Goal: Task Accomplishment & Management: Manage account settings

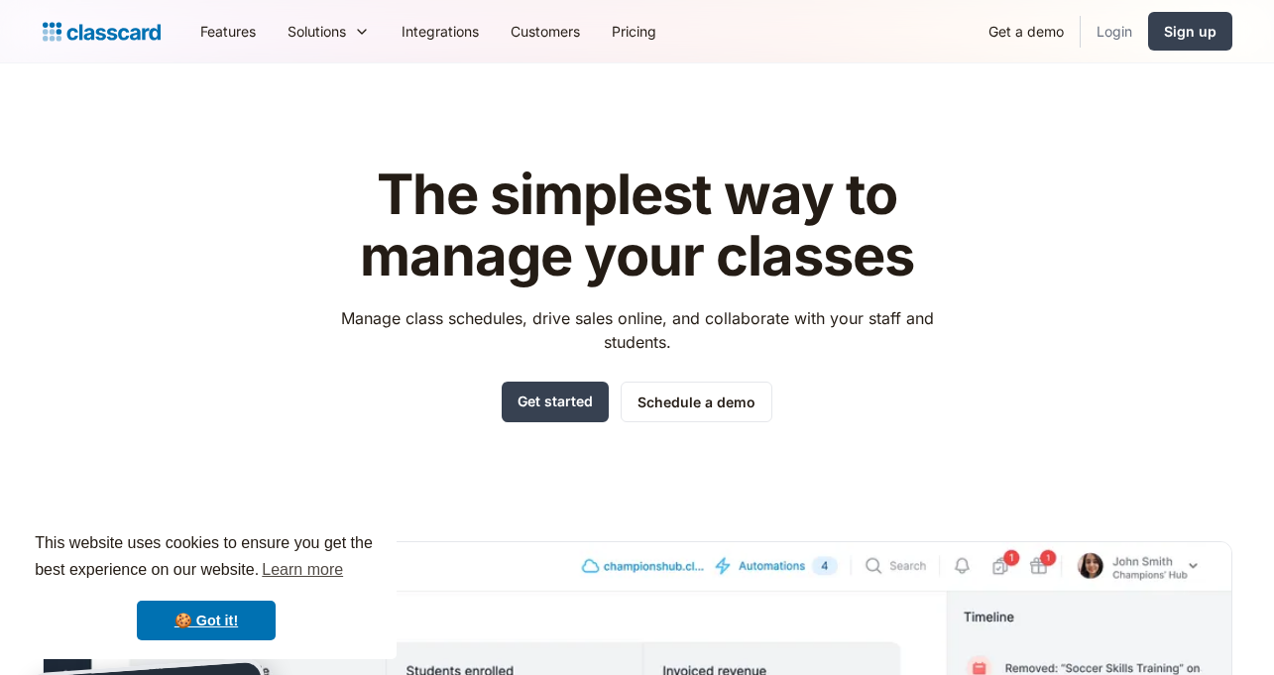
click at [1111, 31] on link "Login" at bounding box center [1114, 31] width 67 height 45
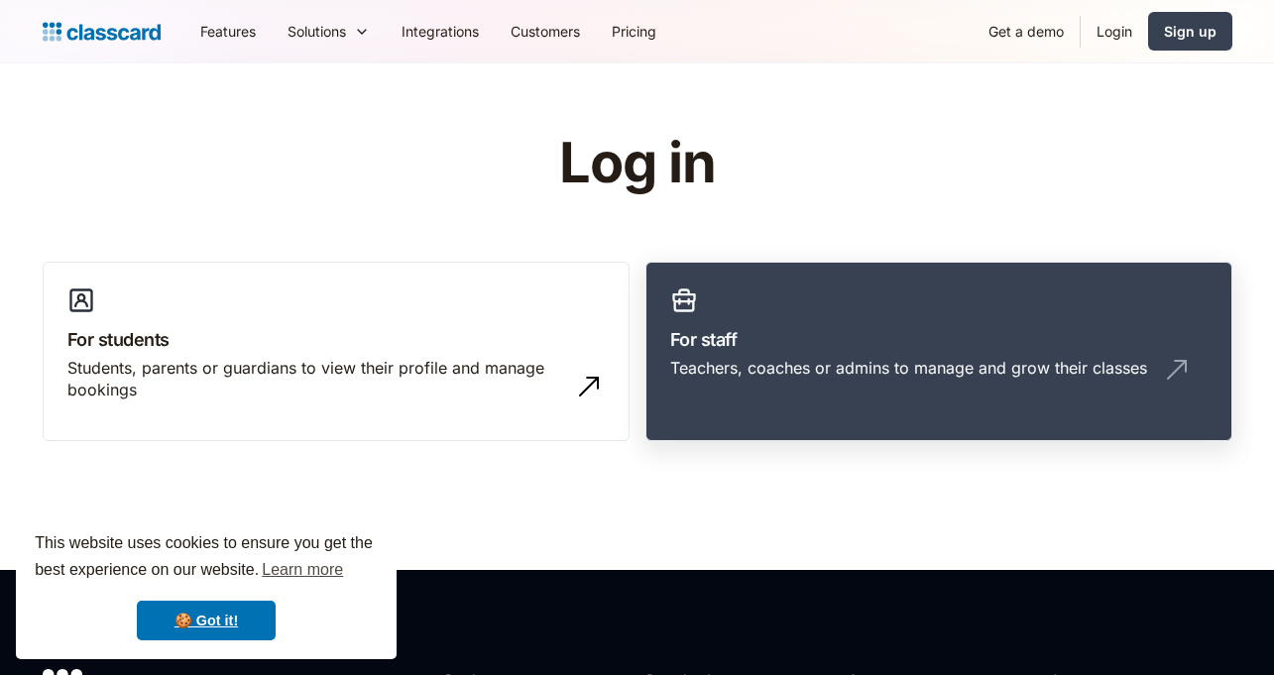
click at [1016, 380] on div "Teachers, coaches or admins to manage and grow their classes" at bounding box center [938, 376] width 537 height 38
click at [749, 310] on link "For staff Teachers, coaches or admins to manage and grow their classes" at bounding box center [939, 352] width 587 height 180
